Goal: Register for event/course

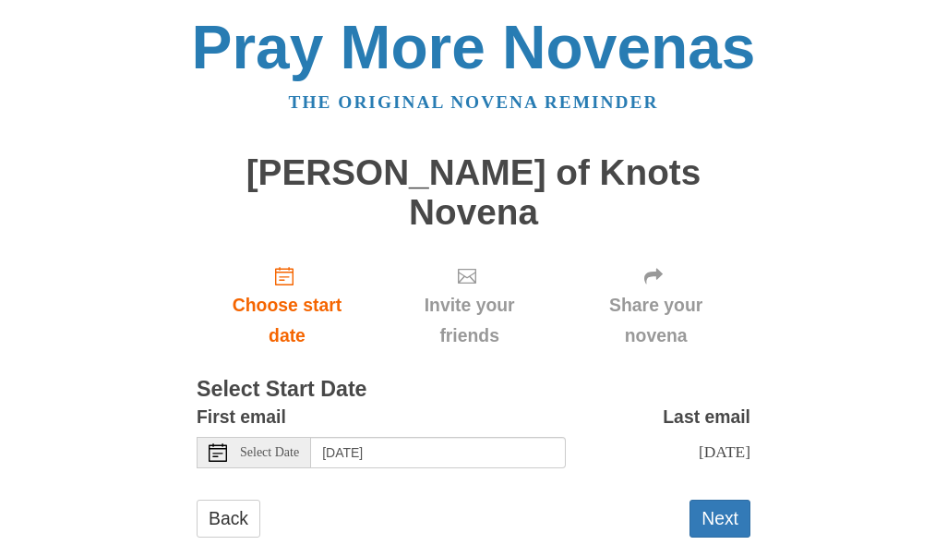
click at [710, 499] on button "Next" at bounding box center [720, 518] width 61 height 38
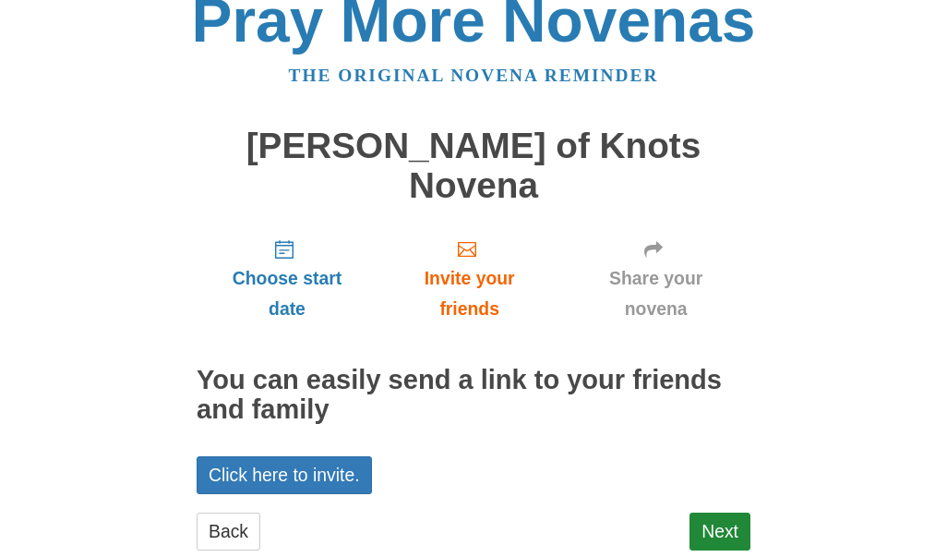
scroll to position [27, 0]
click at [283, 456] on link "Click here to invite." at bounding box center [284, 475] width 175 height 38
click at [716, 512] on link "Next" at bounding box center [720, 531] width 61 height 38
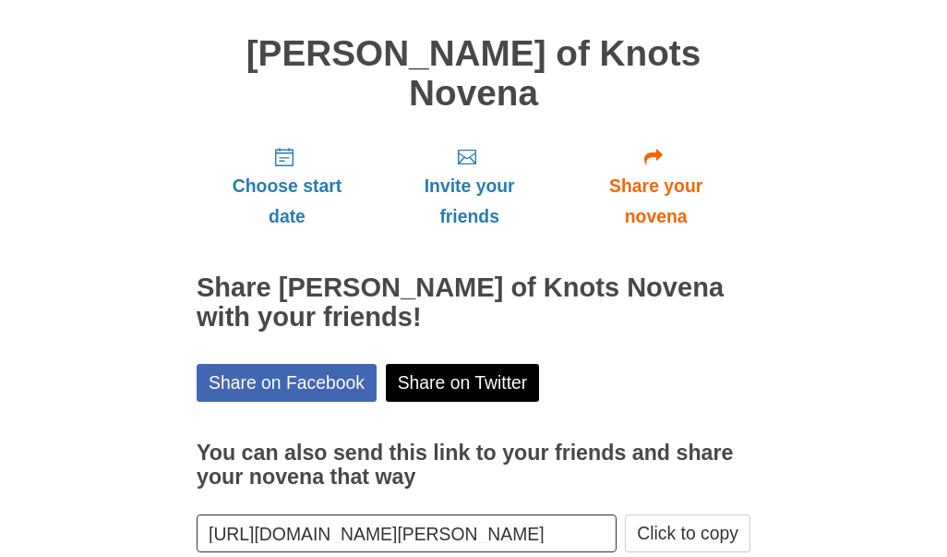
scroll to position [118, 0]
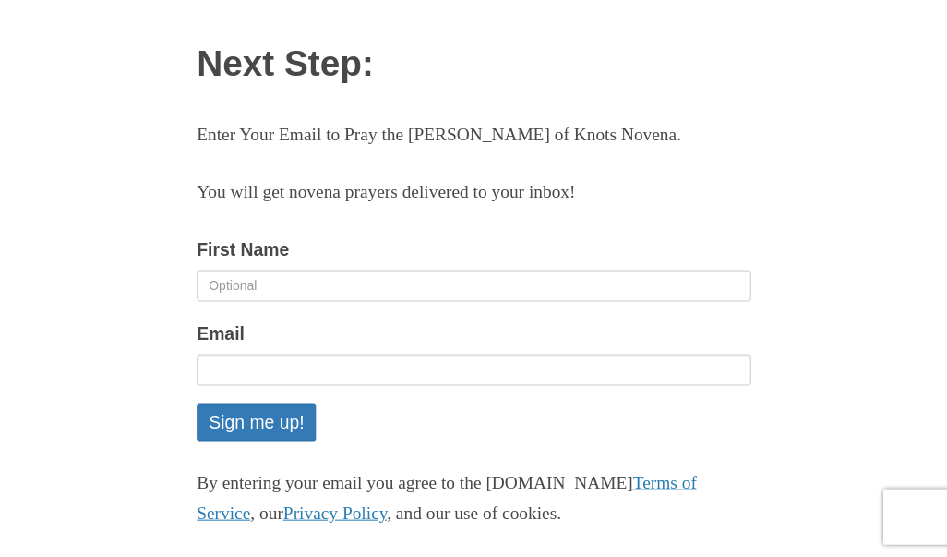
scroll to position [113, 0]
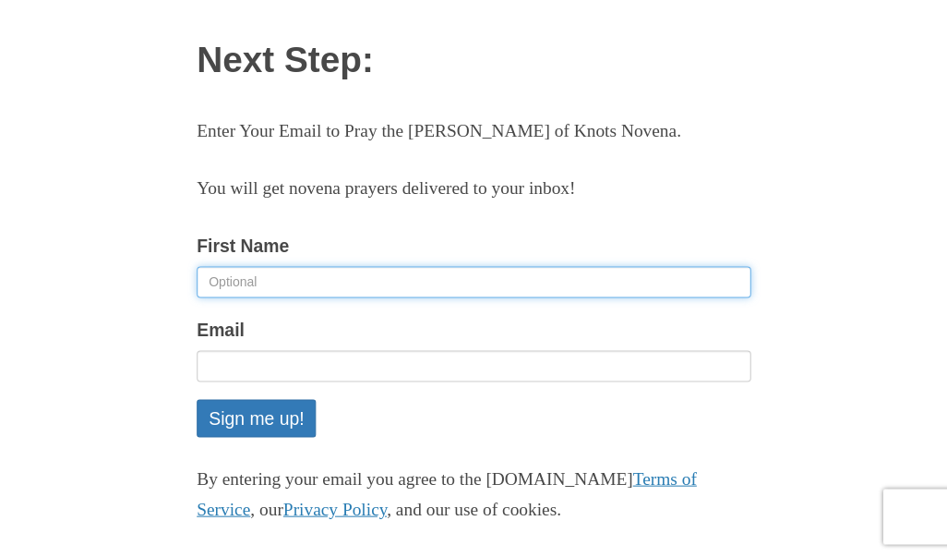
click at [267, 270] on input "First Name" at bounding box center [474, 281] width 554 height 31
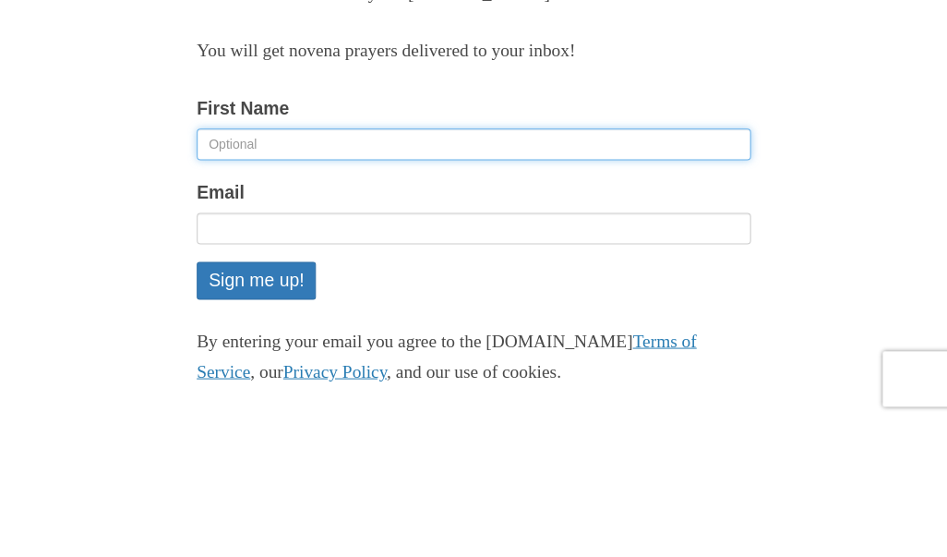
type input "Cathleen"
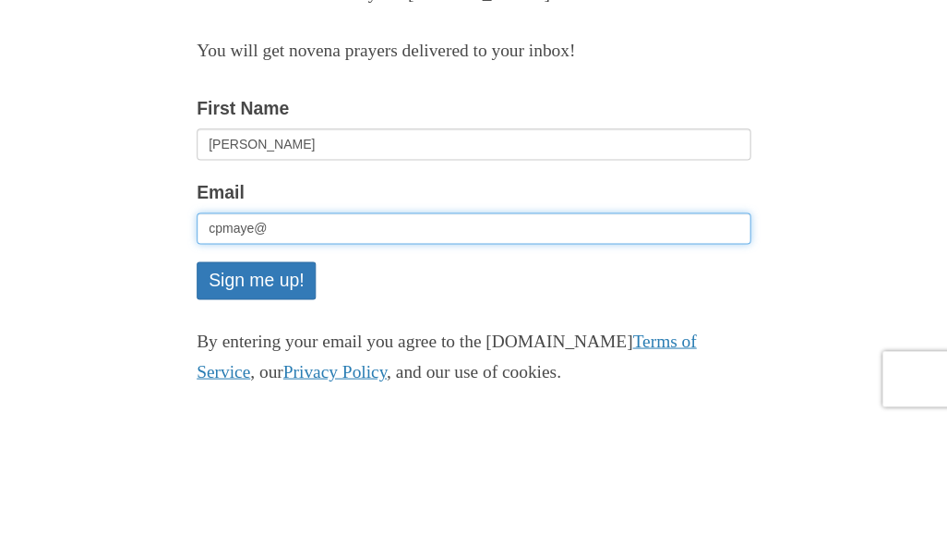
type input "cpmaye@v"
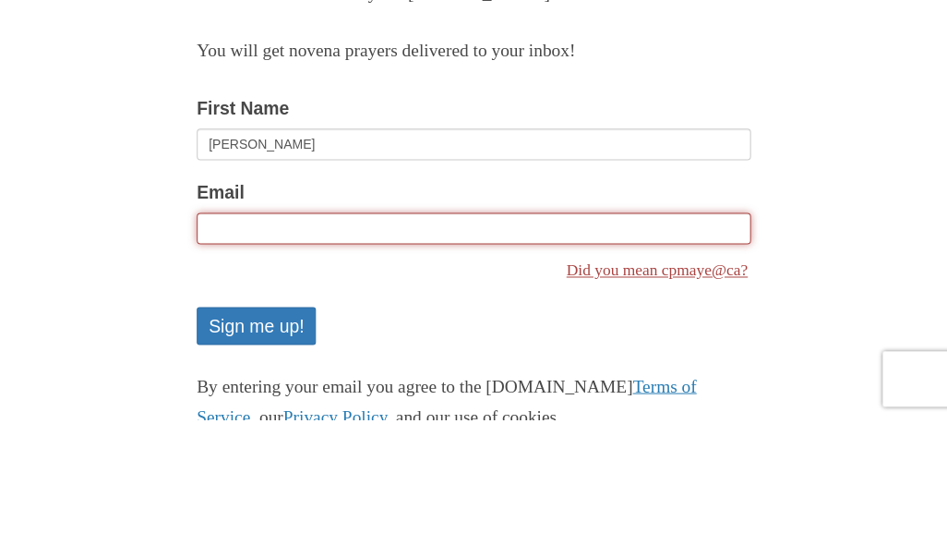
type input "cpmaye@verizon.net"
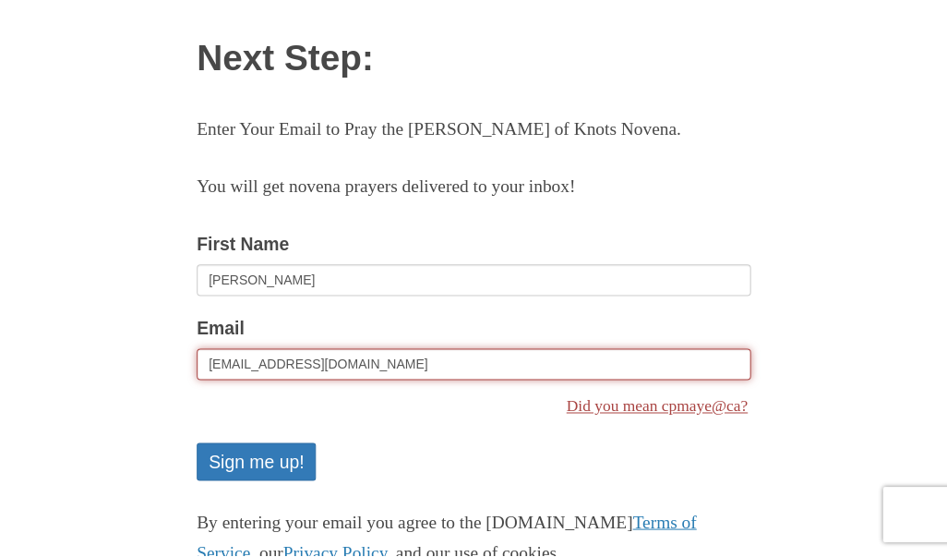
scroll to position [202, 0]
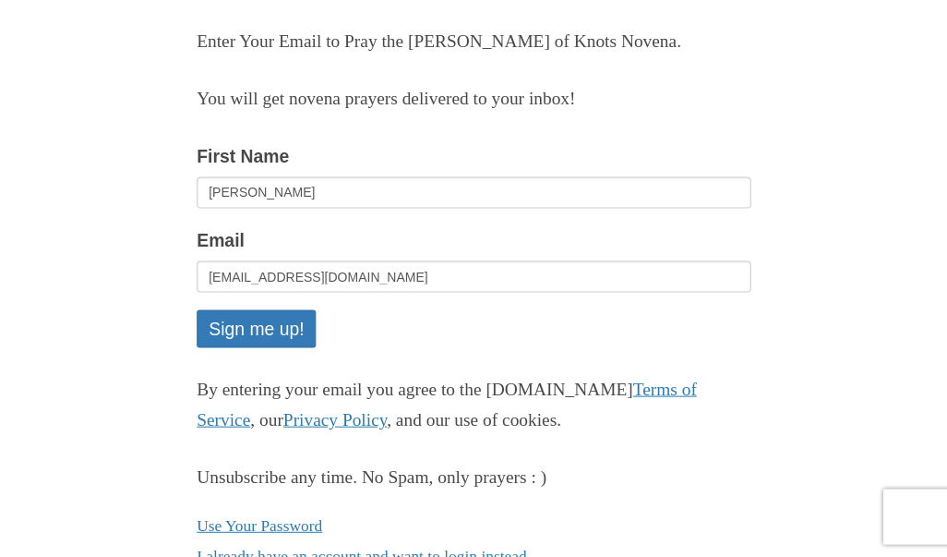
click at [260, 310] on button "Sign me up!" at bounding box center [256, 328] width 119 height 38
